Goal: Task Accomplishment & Management: Manage account settings

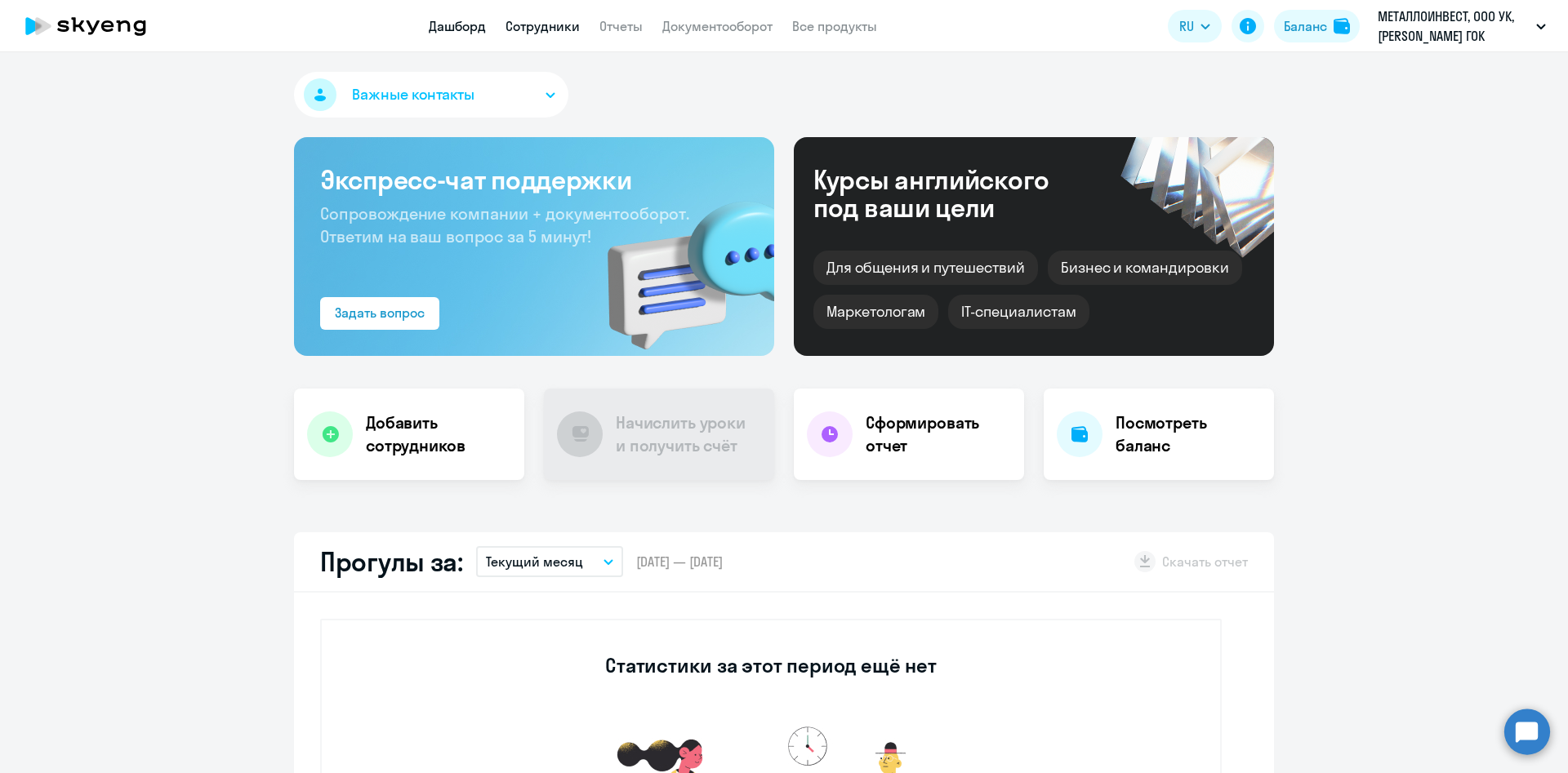
click at [534, 19] on link "Сотрудники" at bounding box center [542, 25] width 74 height 16
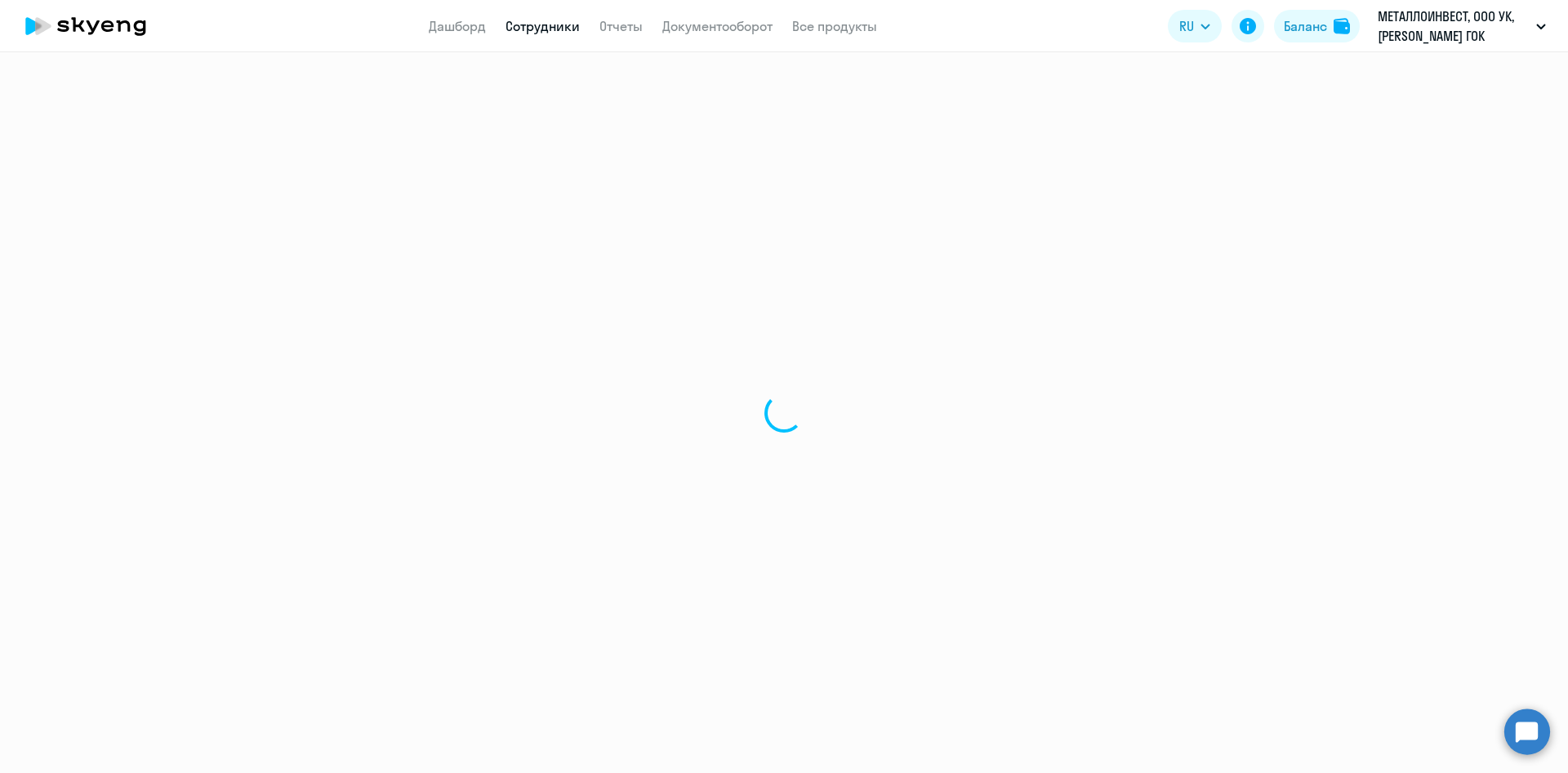
select select "30"
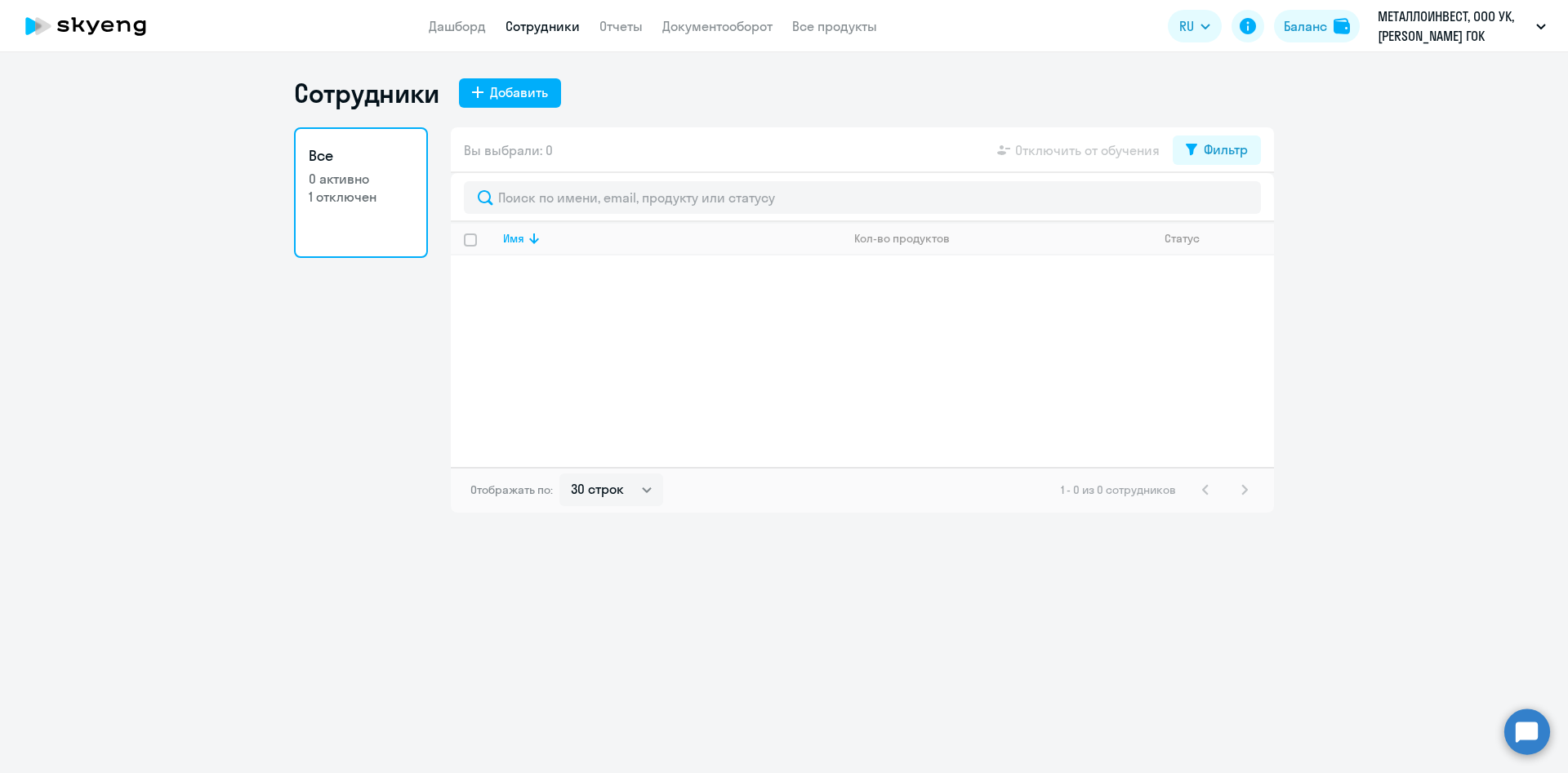
click at [380, 208] on link "Все 0 активно 1 отключен" at bounding box center [360, 193] width 134 height 130
click at [349, 200] on p "1 отключен" at bounding box center [361, 196] width 105 height 18
click at [427, 28] on app-header "Дашборд Сотрудники Отчеты Документооборот Все продукты Дашборд Сотрудники Отчет…" at bounding box center [784, 26] width 1568 height 52
click at [443, 25] on link "Дашборд" at bounding box center [458, 25] width 58 height 16
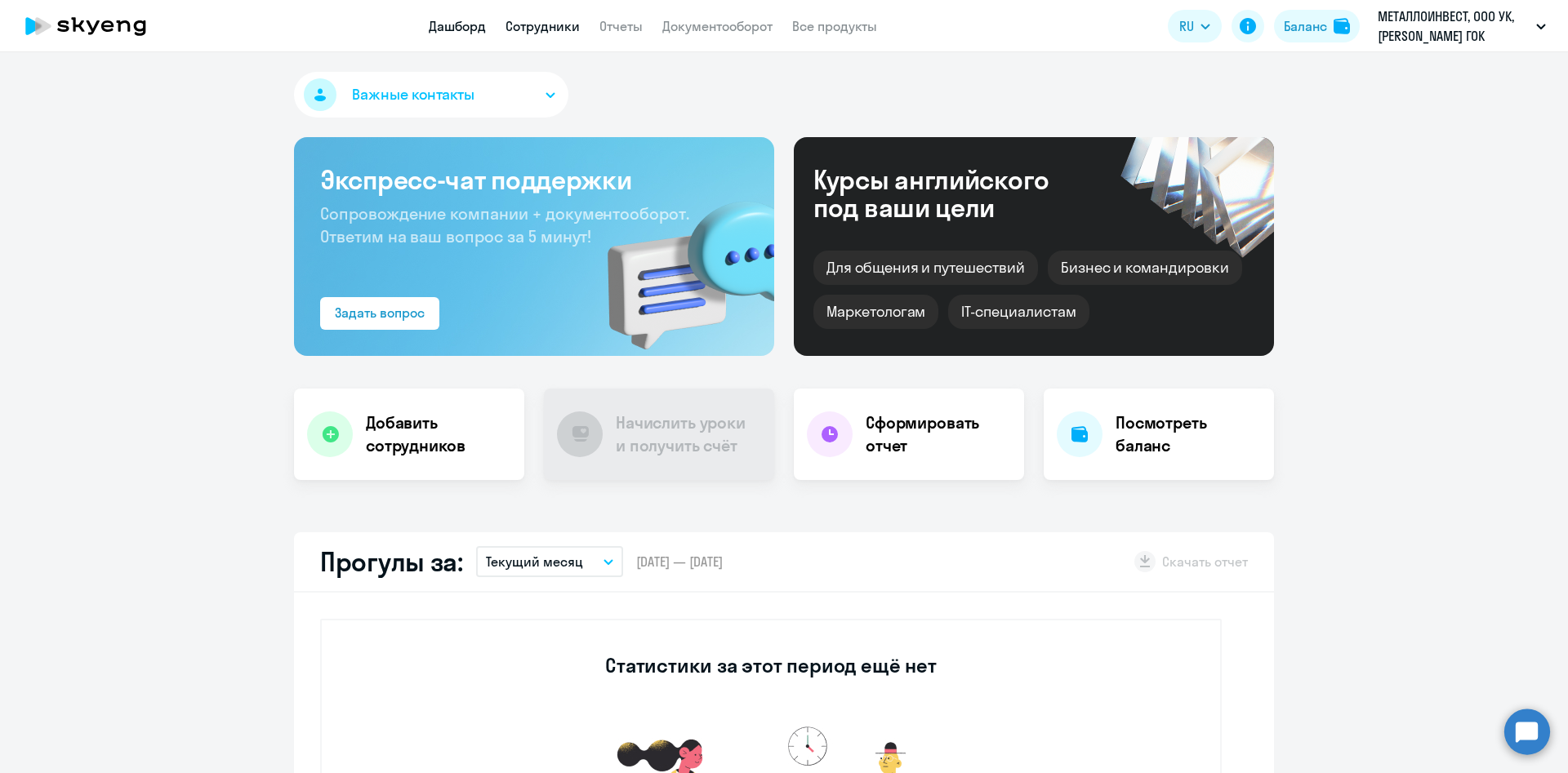
click at [529, 33] on link "Сотрудники" at bounding box center [542, 25] width 74 height 16
select select "30"
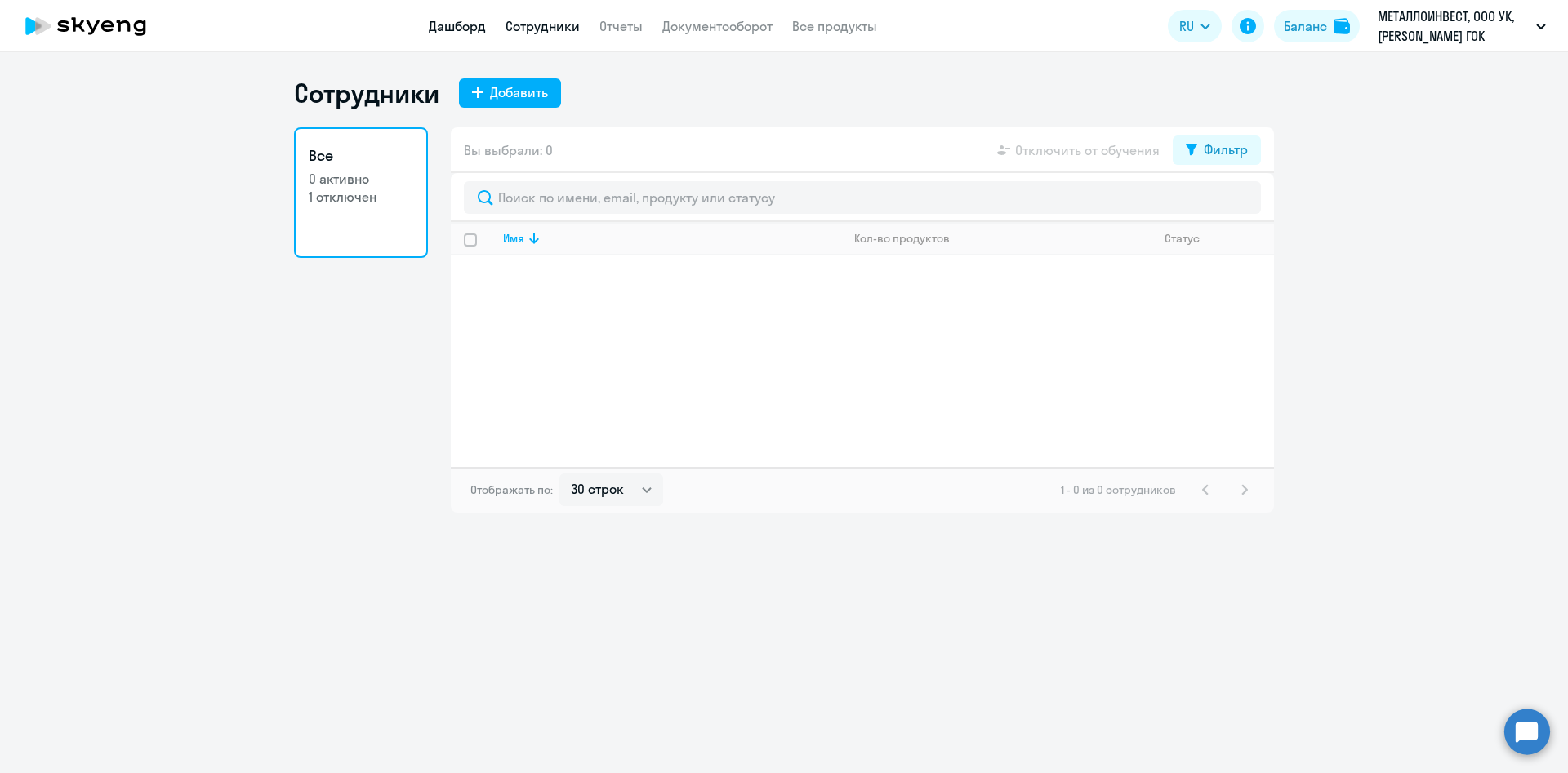
click at [458, 25] on link "Дашборд" at bounding box center [458, 25] width 58 height 16
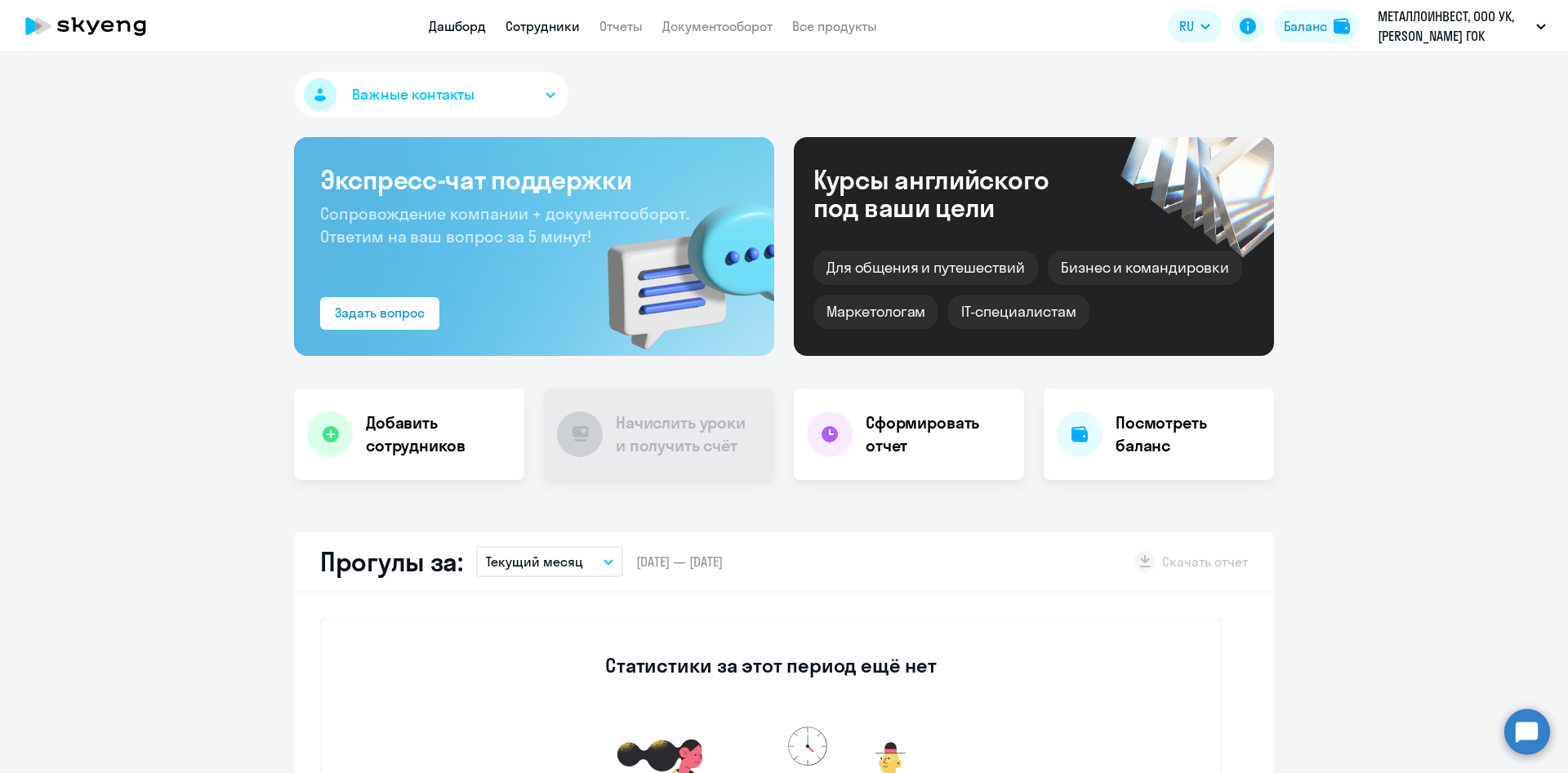
click at [531, 19] on link "Сотрудники" at bounding box center [542, 25] width 74 height 16
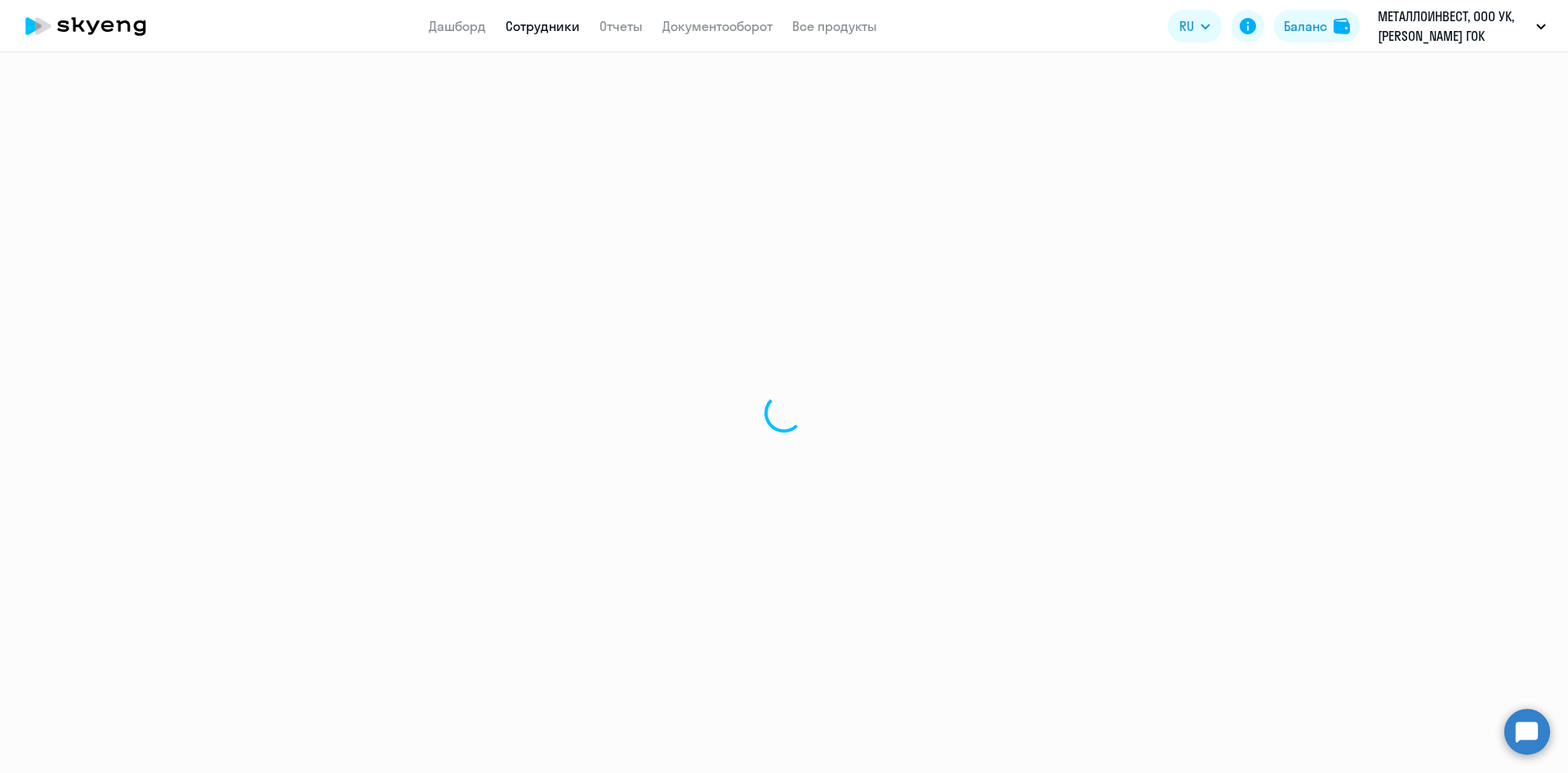
select select "30"
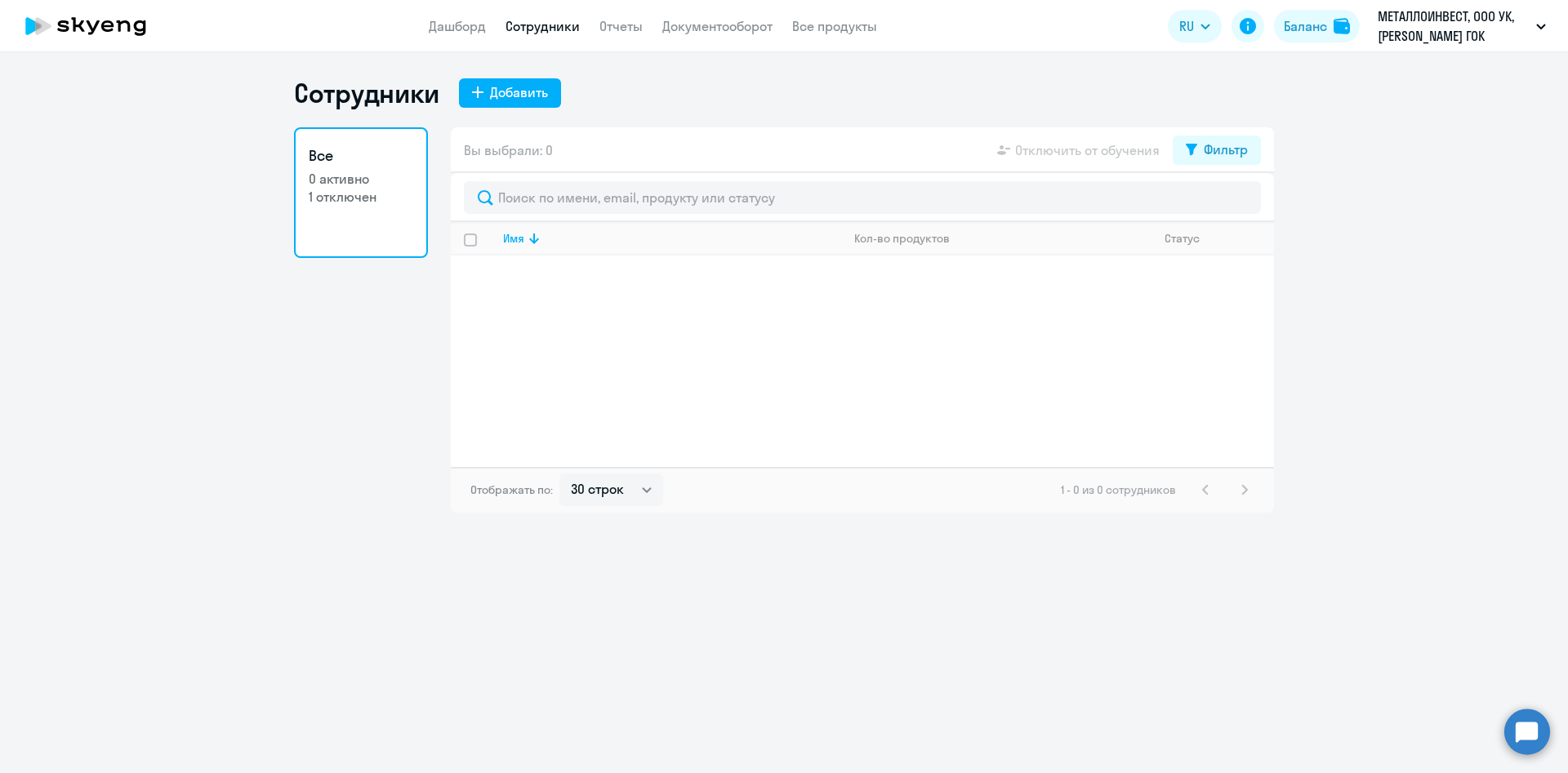
click at [341, 200] on p "1 отключен" at bounding box center [361, 196] width 105 height 18
click at [862, 85] on div "Сотрудники Добавить" at bounding box center [784, 93] width 980 height 33
click at [1330, 21] on button "Баланс" at bounding box center [1317, 26] width 85 height 33
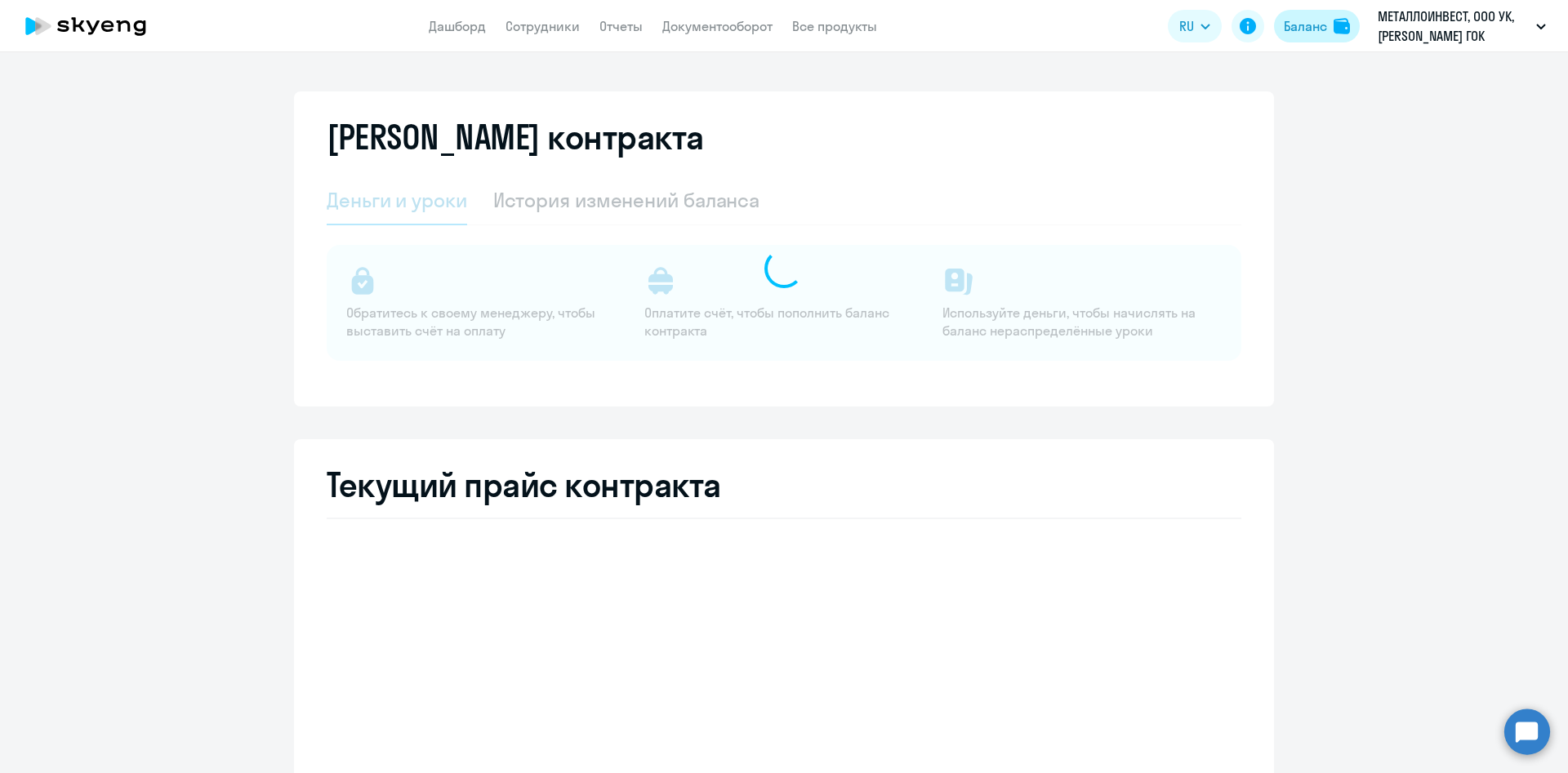
select select "english_adult_not_native_speaker_premium"
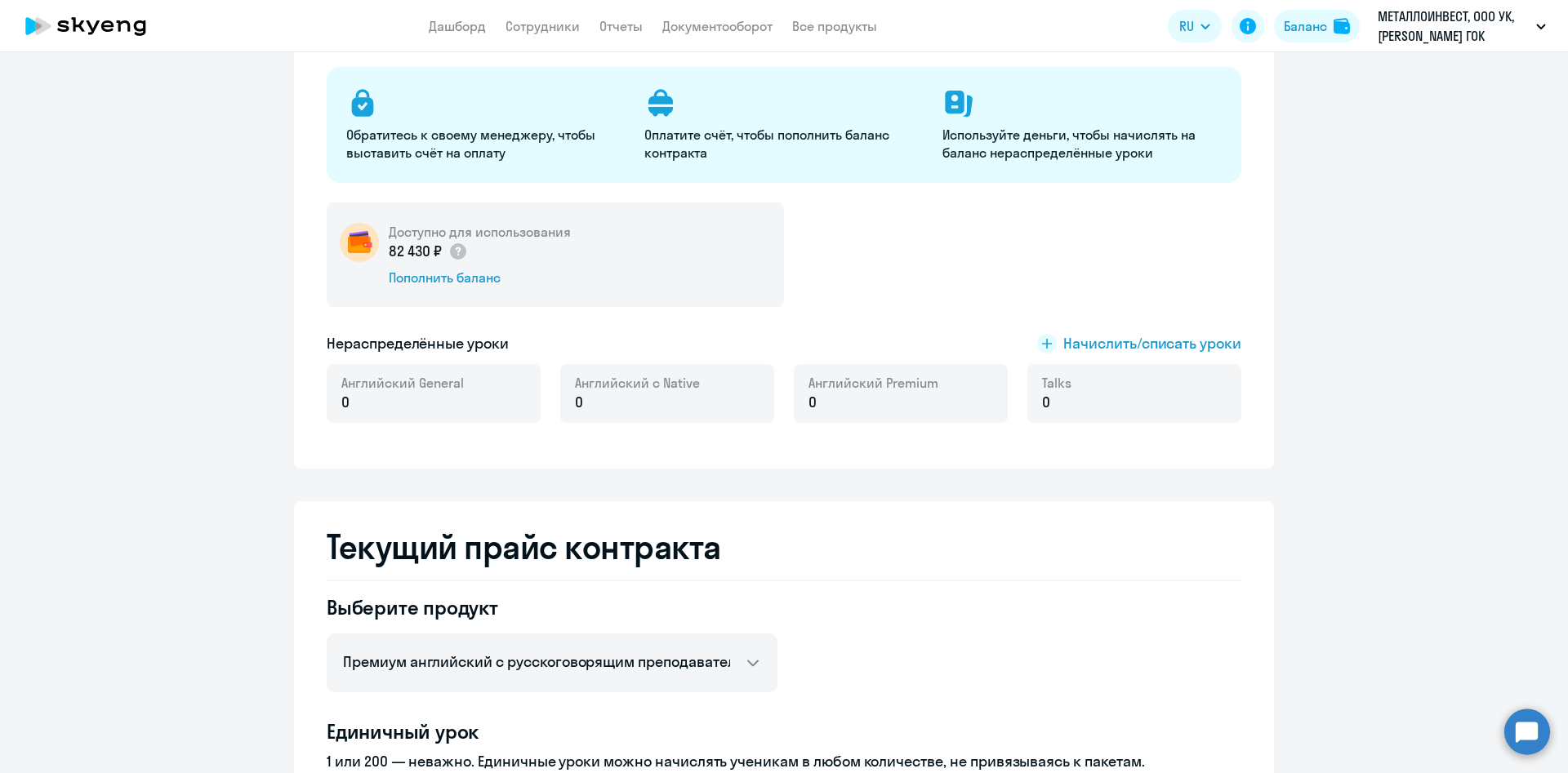
scroll to position [123, 0]
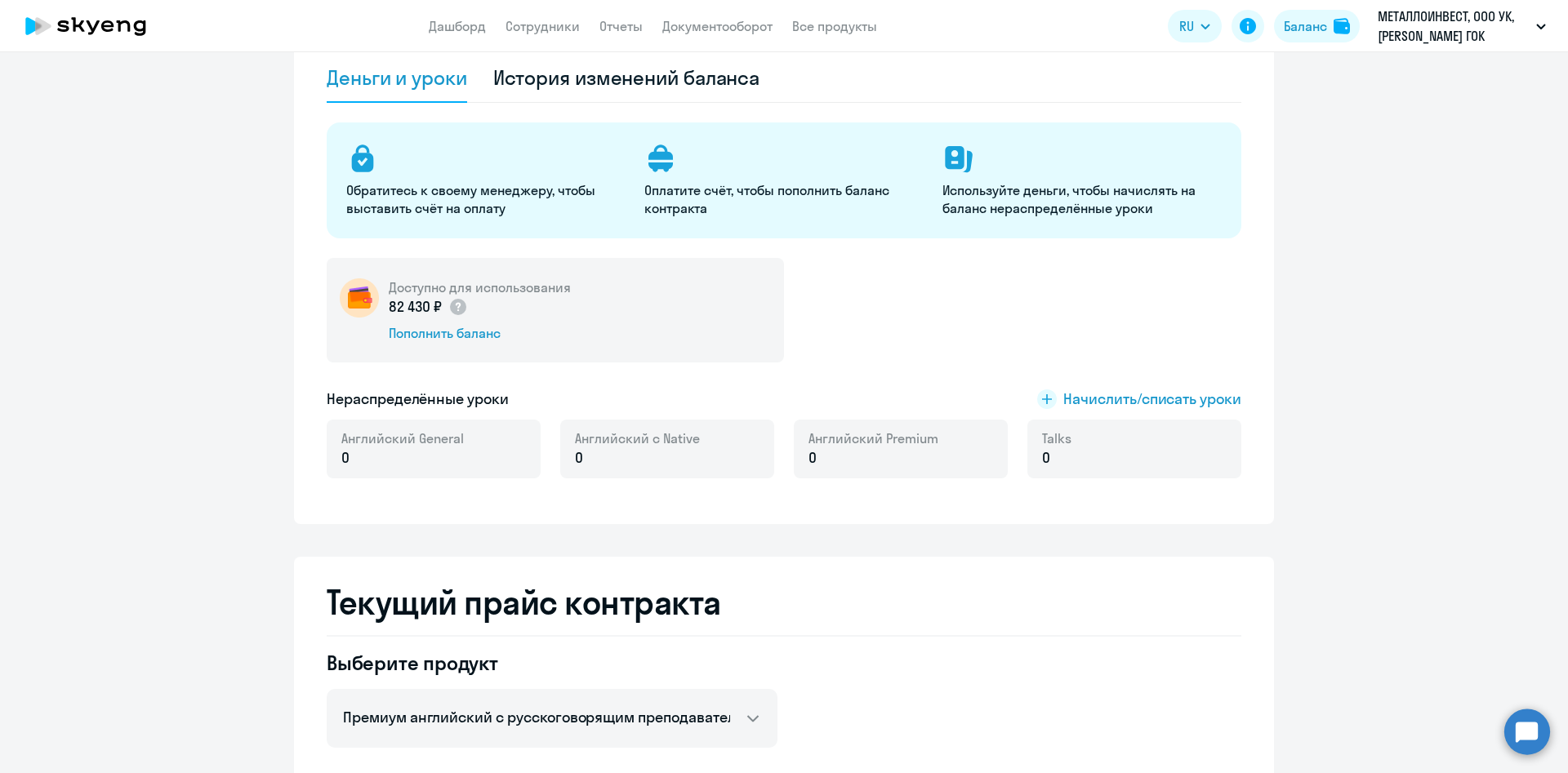
drag, startPoint x: 405, startPoint y: 311, endPoint x: 707, endPoint y: 378, distance: 309.3
click at [514, 319] on div "82 430 ₽ Пополнить баланс" at bounding box center [479, 319] width 182 height 46
click at [890, 315] on div "Доступно для использования 82 430 ₽ Пополнить баланс" at bounding box center [784, 310] width 915 height 105
drag, startPoint x: 386, startPoint y: 309, endPoint x: 511, endPoint y: 311, distance: 125.0
click at [487, 311] on div "82 430 ₽" at bounding box center [479, 306] width 182 height 21
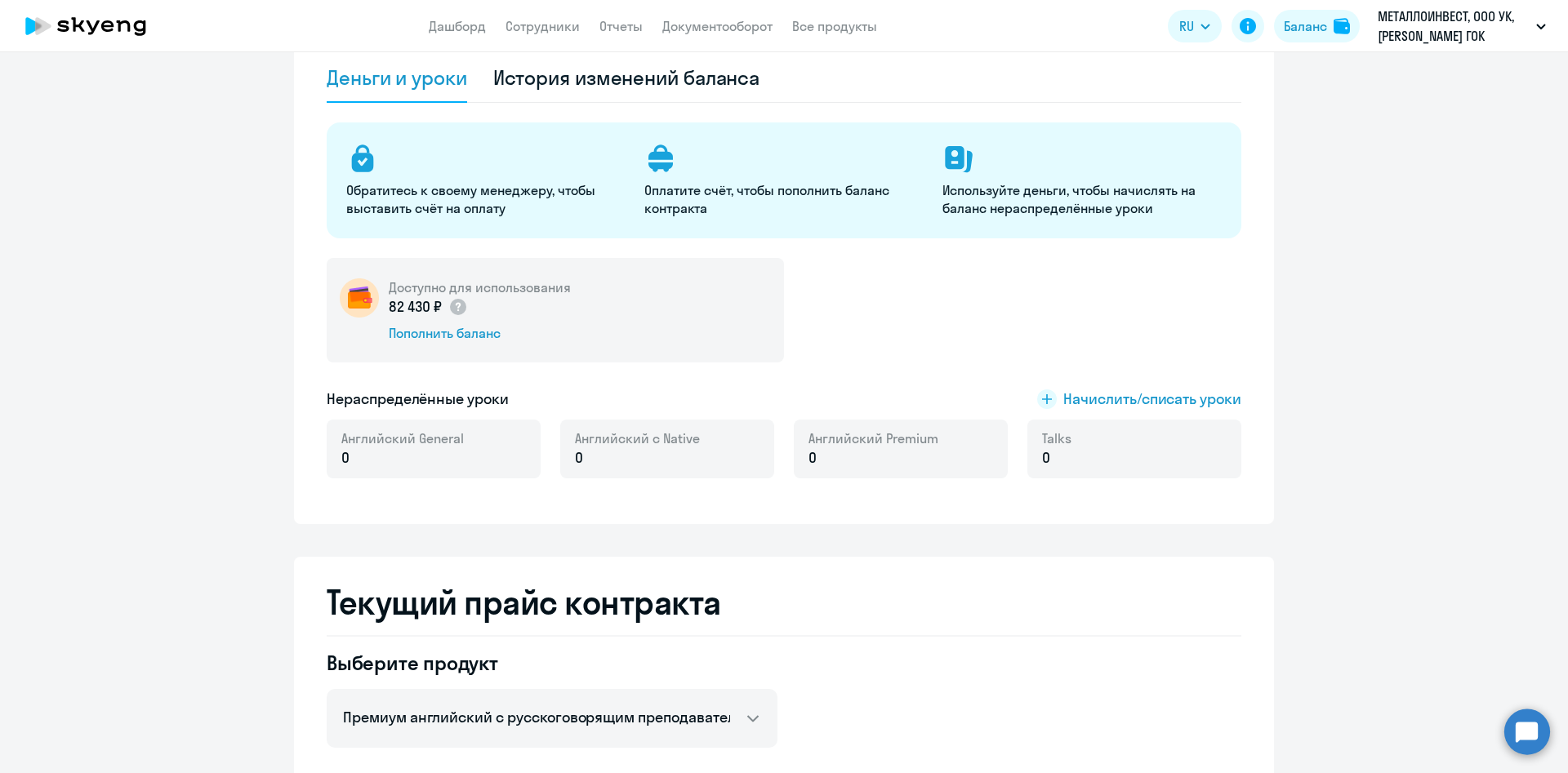
drag, startPoint x: 895, startPoint y: 330, endPoint x: 872, endPoint y: 319, distance: 25.5
click at [883, 331] on div "Доступно для использования 82 430 ₽ Пополнить баланс" at bounding box center [784, 310] width 915 height 105
